Goal: Task Accomplishment & Management: Use online tool/utility

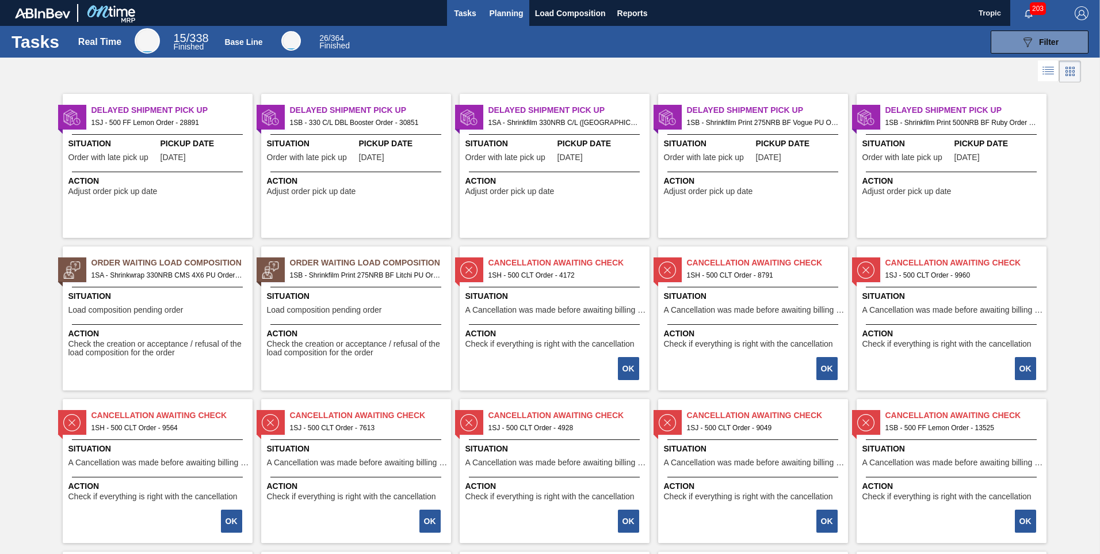
click at [514, 16] on span "Planning" at bounding box center [507, 13] width 34 height 14
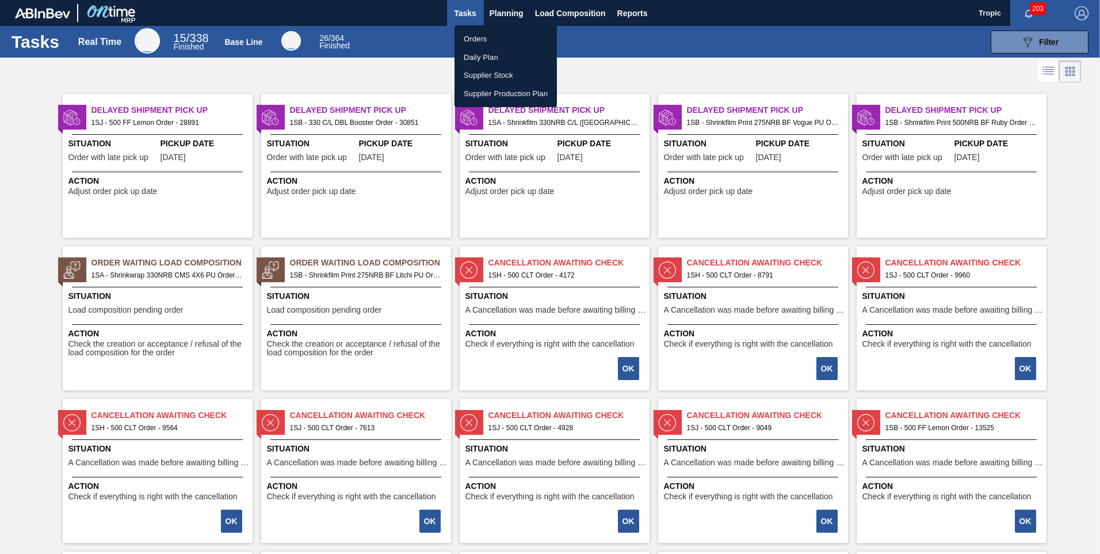
click at [494, 39] on li "Orders" at bounding box center [506, 39] width 102 height 18
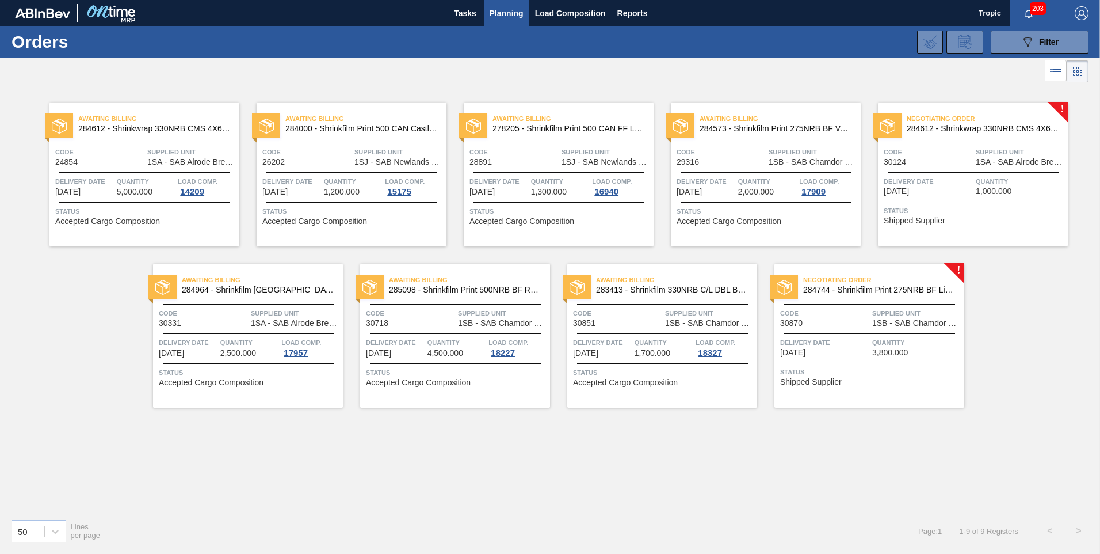
click at [848, 319] on span "Code" at bounding box center [824, 313] width 89 height 12
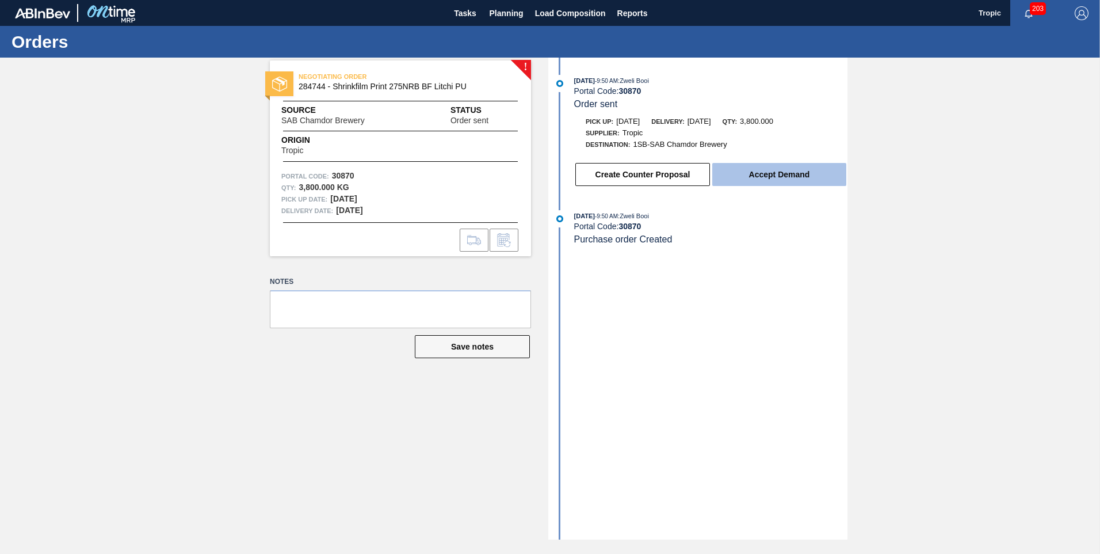
click at [775, 175] on button "Accept Demand" at bounding box center [779, 174] width 134 height 23
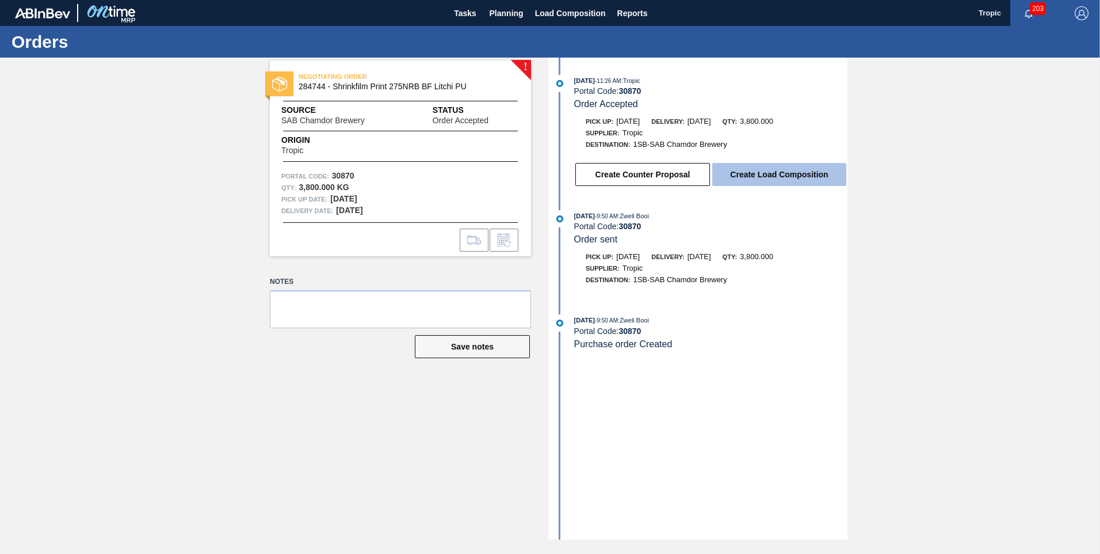
click at [748, 173] on button "Create Load Composition" at bounding box center [779, 174] width 134 height 23
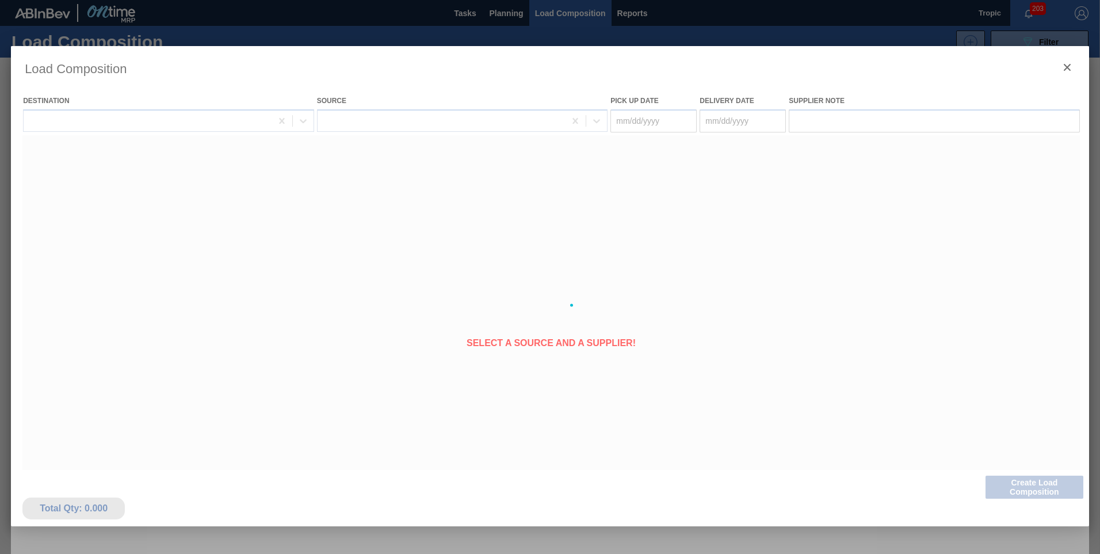
type Date "[DATE]"
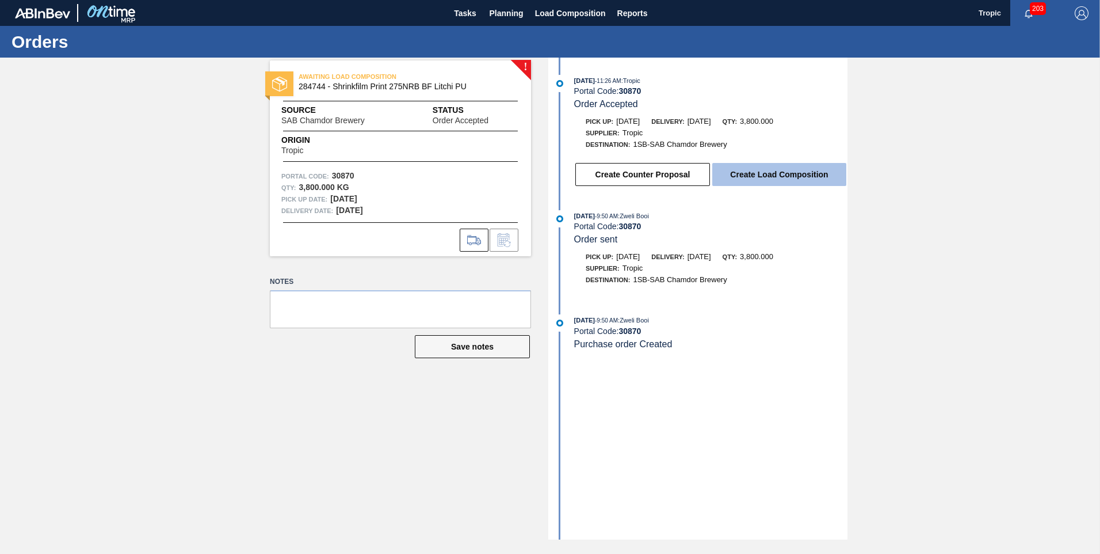
click at [786, 165] on button "Create Load Composition" at bounding box center [779, 174] width 134 height 23
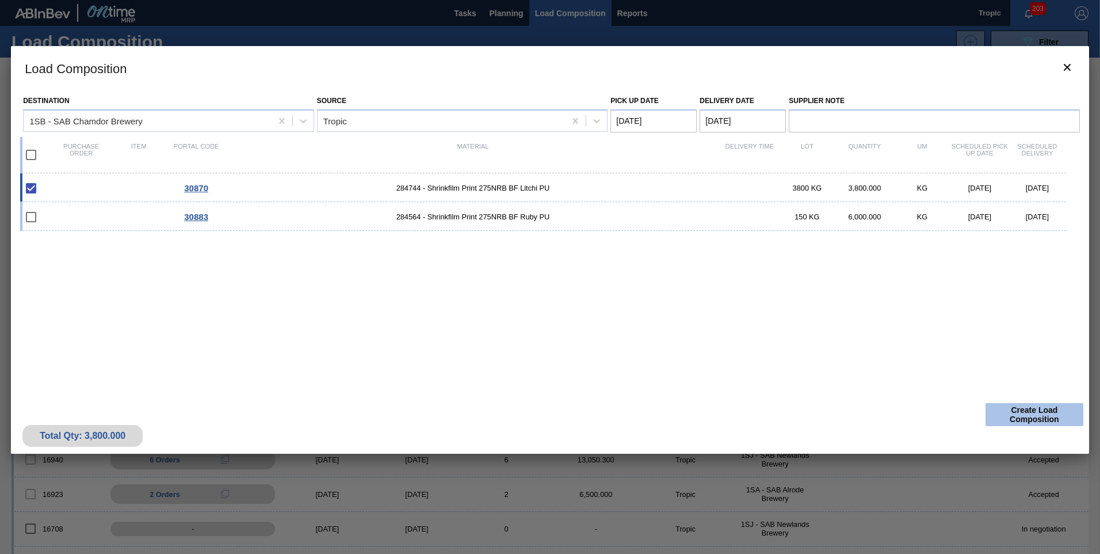
click at [1042, 418] on button "Create Load Composition" at bounding box center [1035, 414] width 98 height 23
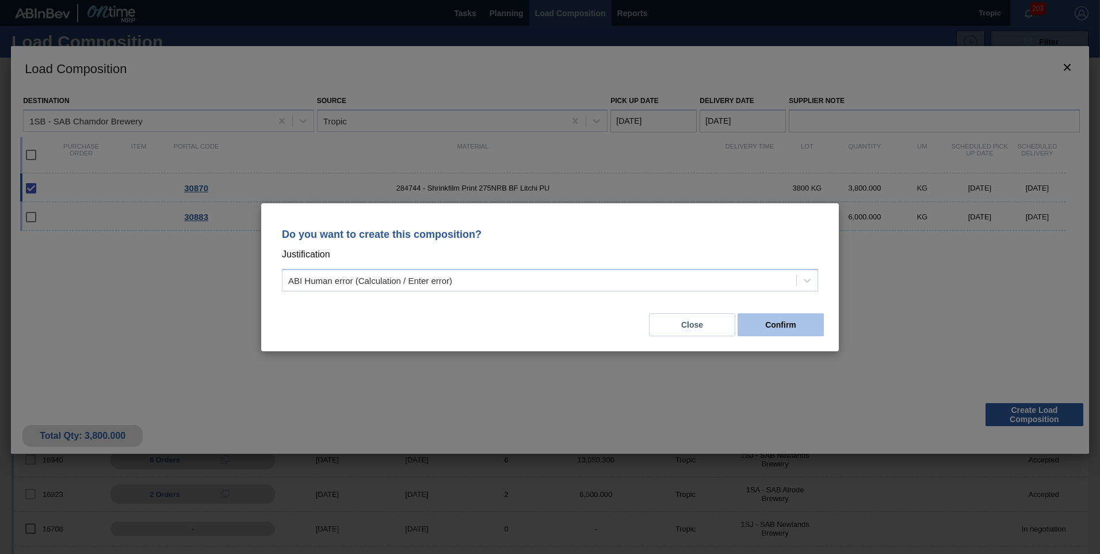
click at [782, 324] on button "Confirm" at bounding box center [781, 324] width 86 height 23
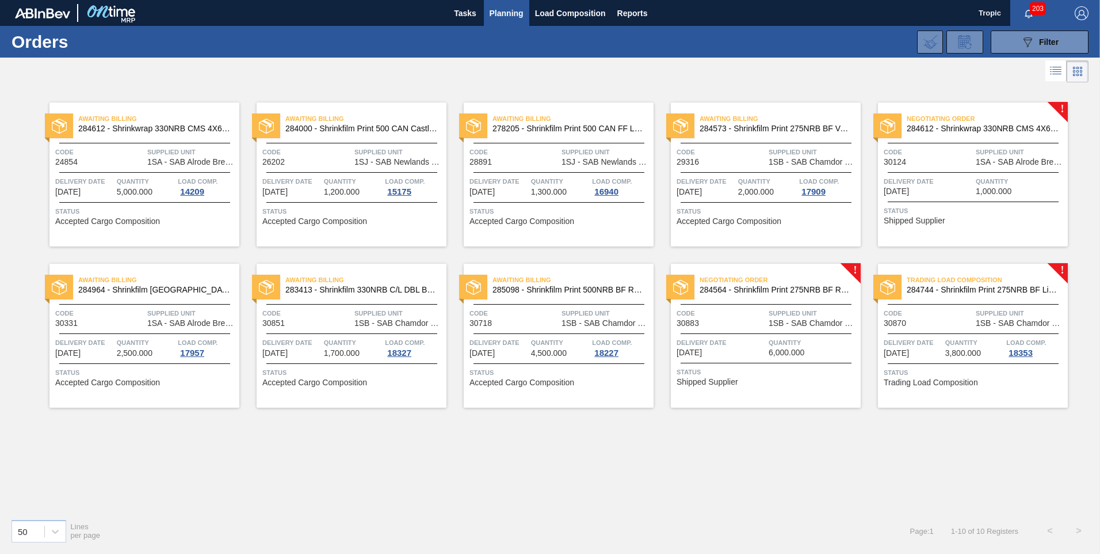
click at [947, 382] on span "Trading Load Composition" at bounding box center [931, 382] width 94 height 9
click at [983, 190] on span "1,000.000" at bounding box center [994, 191] width 36 height 9
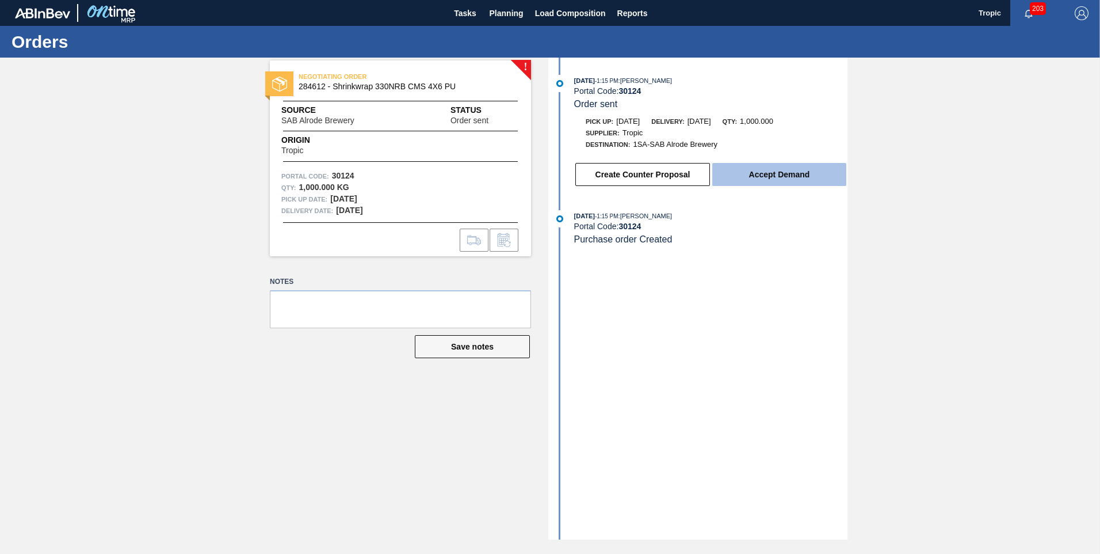
click at [747, 176] on button "Accept Demand" at bounding box center [779, 174] width 134 height 23
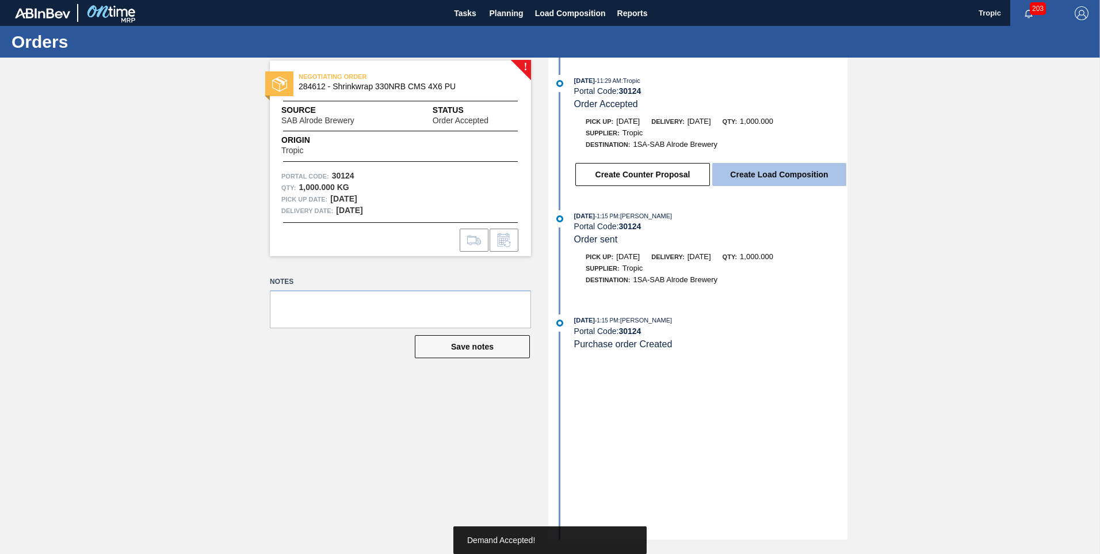
click at [742, 181] on button "Create Load Composition" at bounding box center [779, 174] width 134 height 23
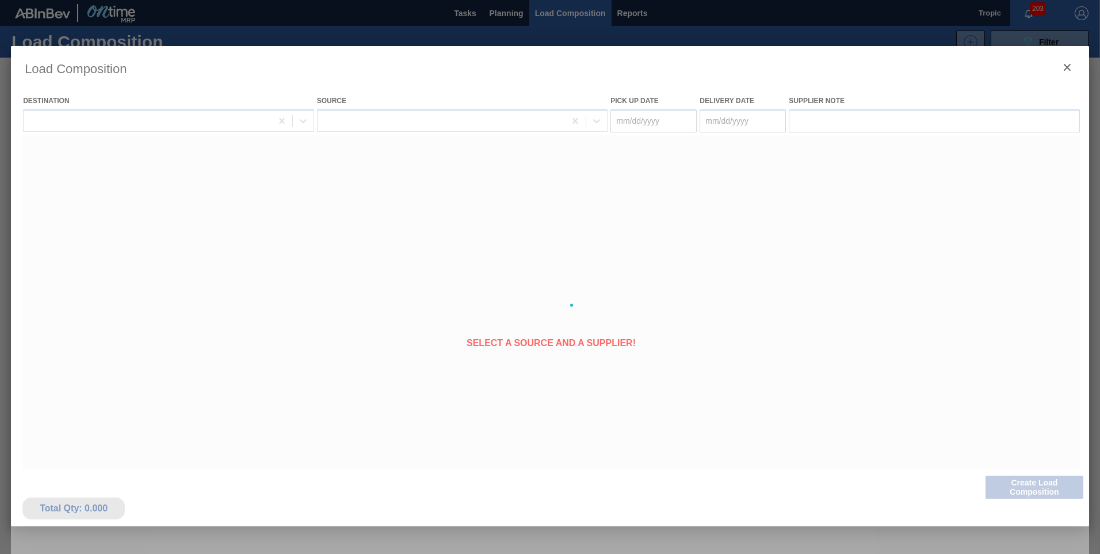
type Date "[DATE]"
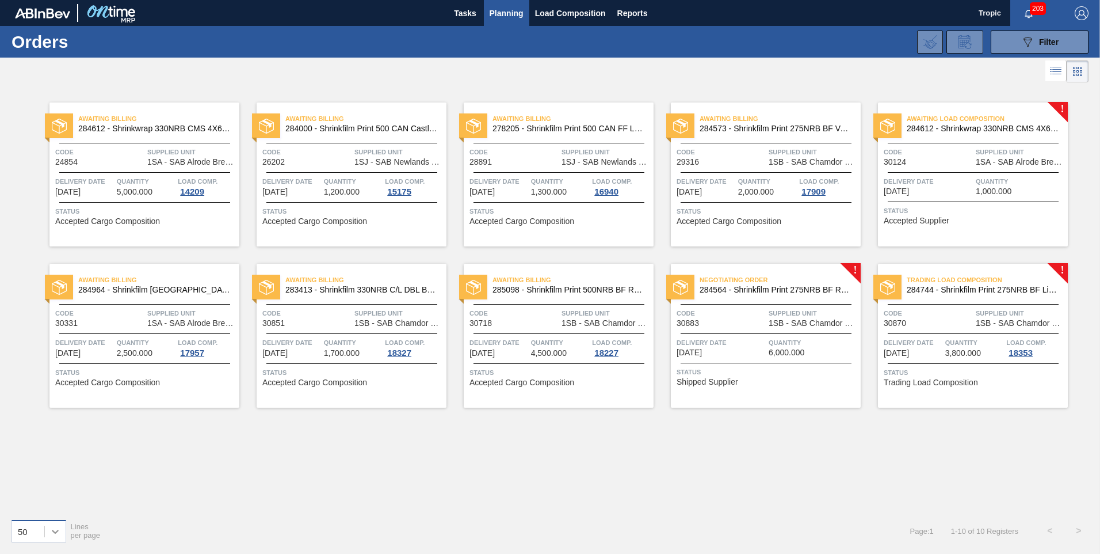
click at [56, 533] on icon at bounding box center [55, 531] width 12 height 12
click at [94, 460] on div "Awaiting Billing 284612 - Shrinkwrap 330NRB CMS 4X6 PU Code 24854 Supplied Unit…" at bounding box center [550, 297] width 1100 height 424
